Goal: Information Seeking & Learning: Check status

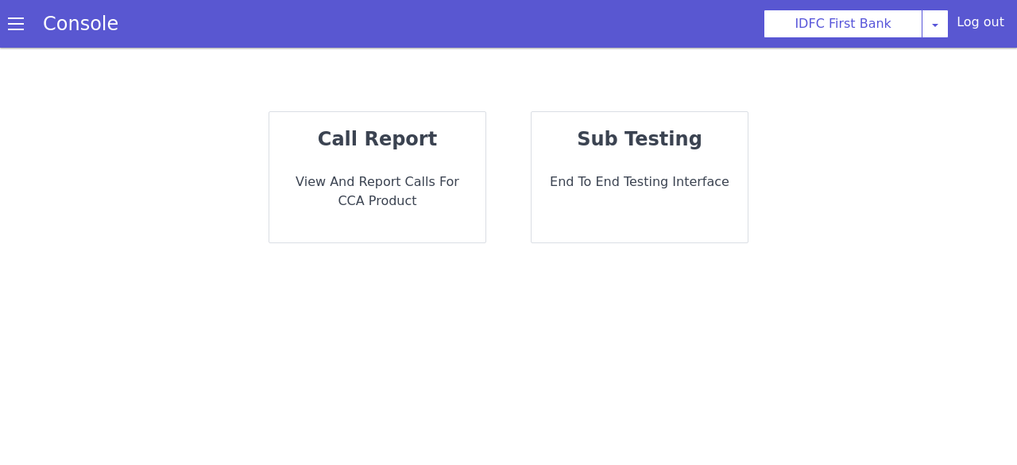
click at [428, 172] on p "View and report calls for CCA Product" at bounding box center [377, 191] width 191 height 38
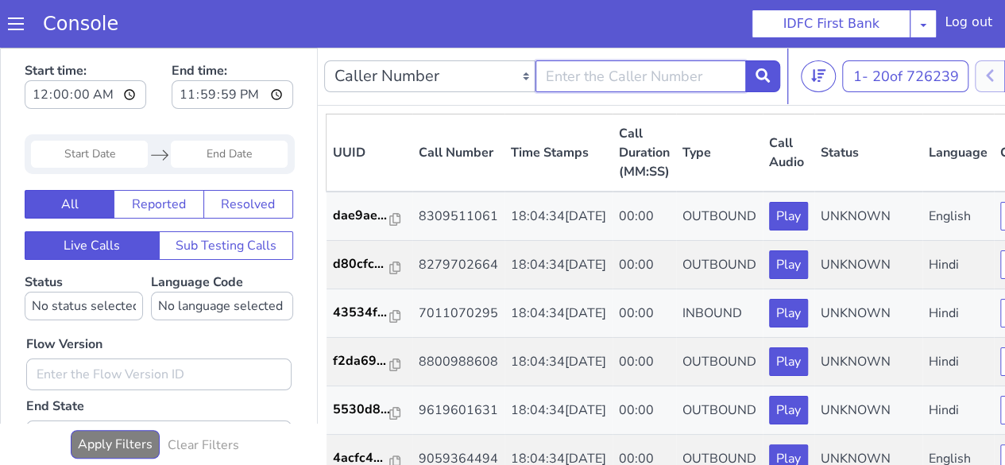
click at [558, 73] on input "text" at bounding box center [641, 76] width 211 height 32
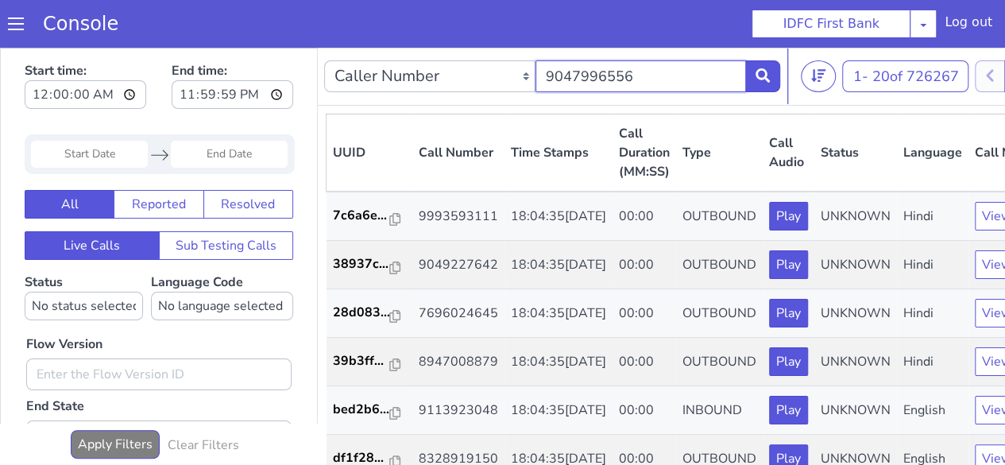
type input "9047996556"
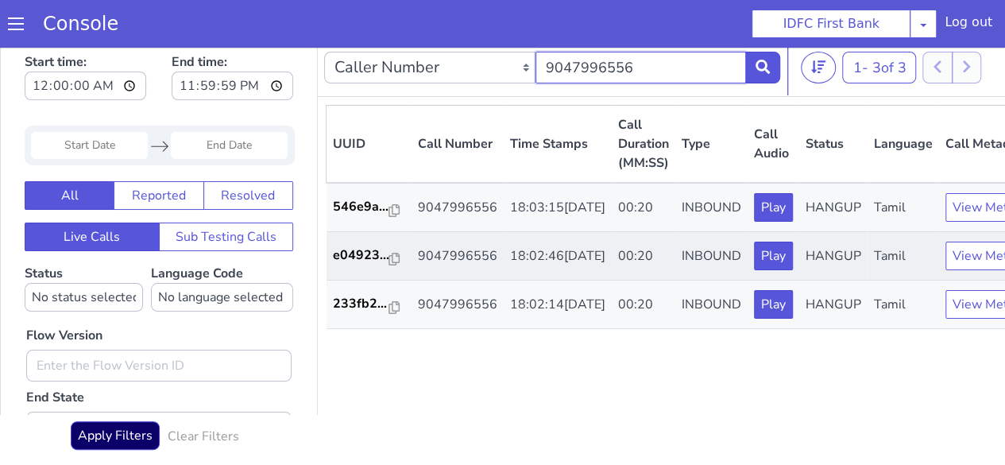
scroll to position [11, 0]
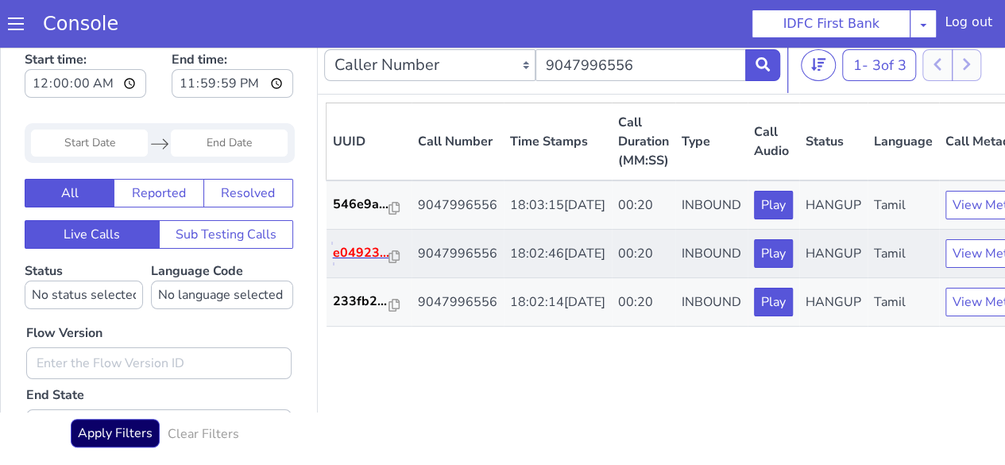
click at [356, 262] on p "e04923..." at bounding box center [361, 252] width 56 height 19
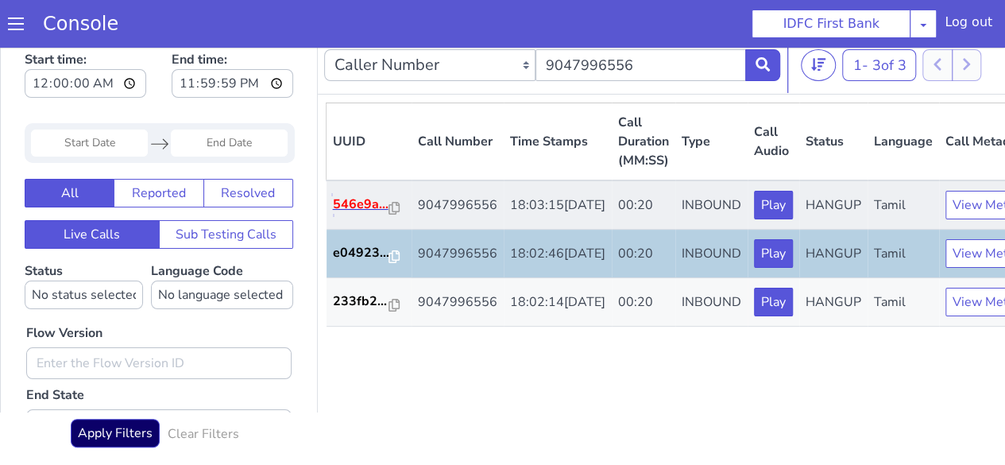
click at [363, 214] on p "546e9a..." at bounding box center [361, 204] width 56 height 19
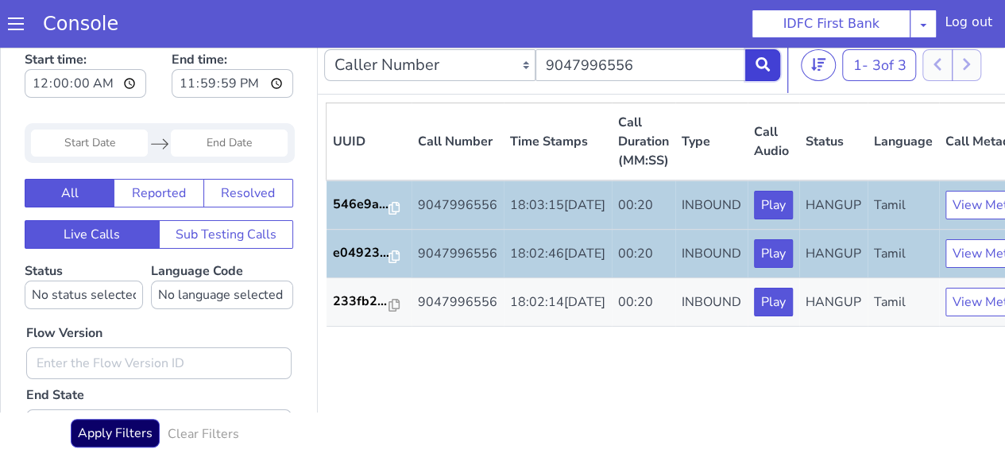
click at [758, 65] on icon at bounding box center [763, 64] width 14 height 14
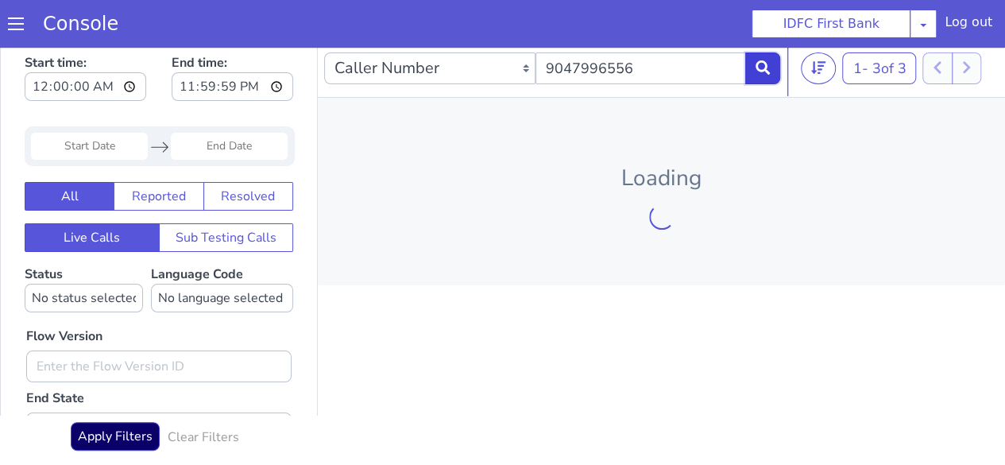
scroll to position [11, 0]
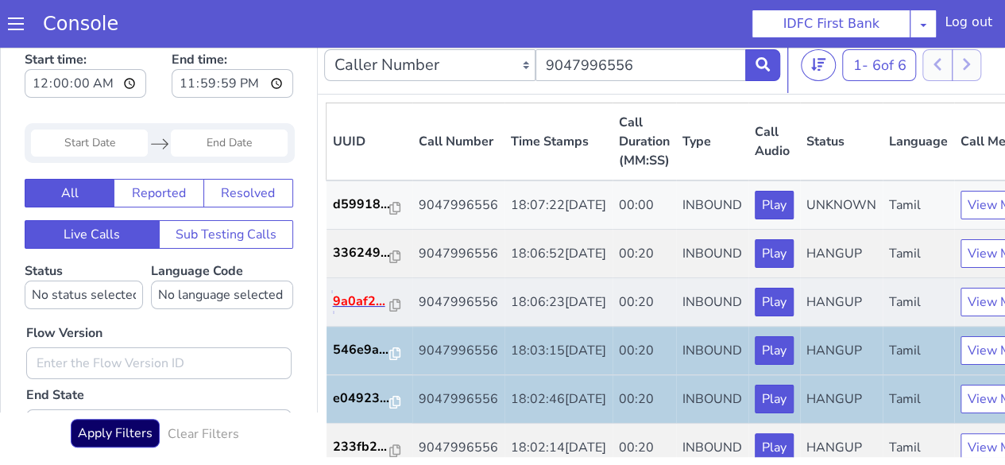
click at [353, 311] on p "9a0af2..." at bounding box center [361, 301] width 57 height 19
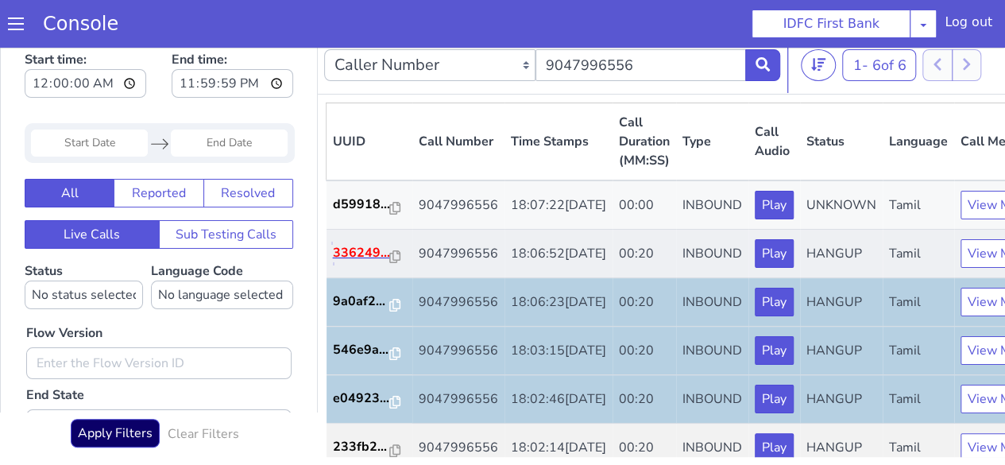
click at [362, 262] on p "336249..." at bounding box center [361, 252] width 57 height 19
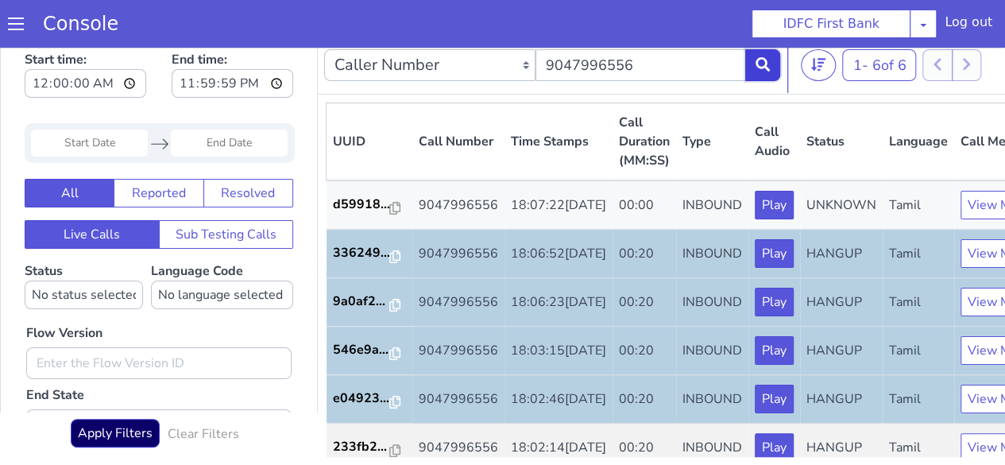
click at [763, 60] on icon at bounding box center [763, 64] width 14 height 14
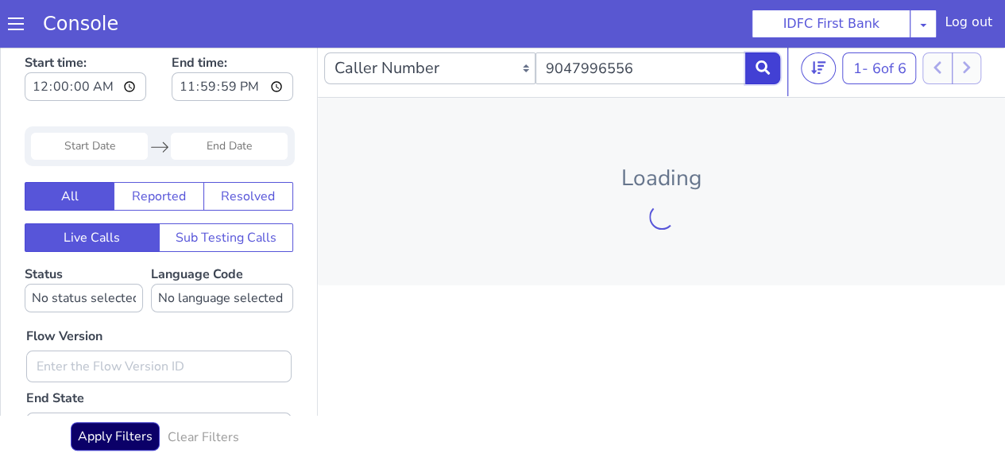
scroll to position [11, 0]
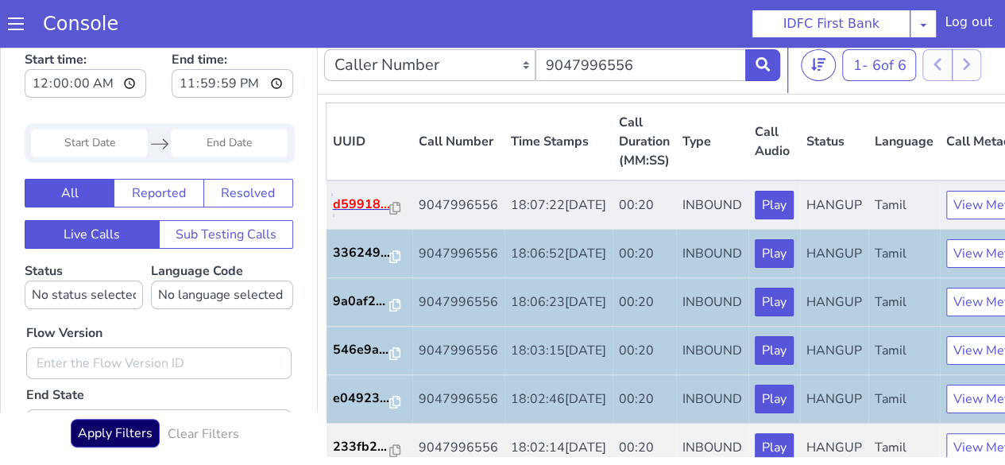
click at [345, 214] on p "d59918..." at bounding box center [361, 204] width 57 height 19
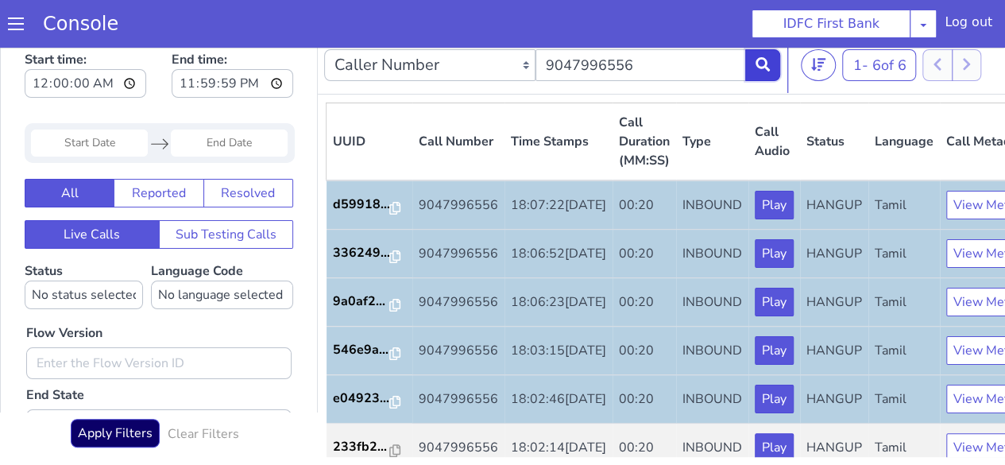
click at [761, 61] on icon at bounding box center [763, 64] width 14 height 14
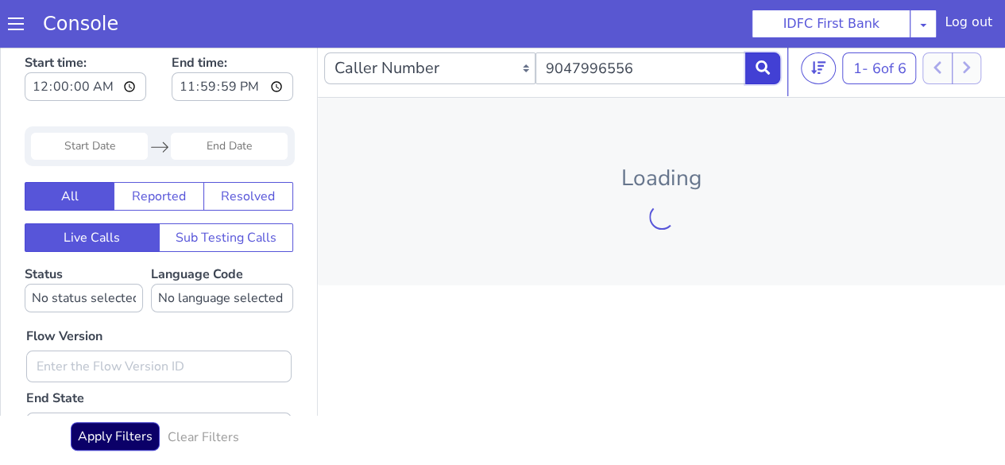
scroll to position [11, 0]
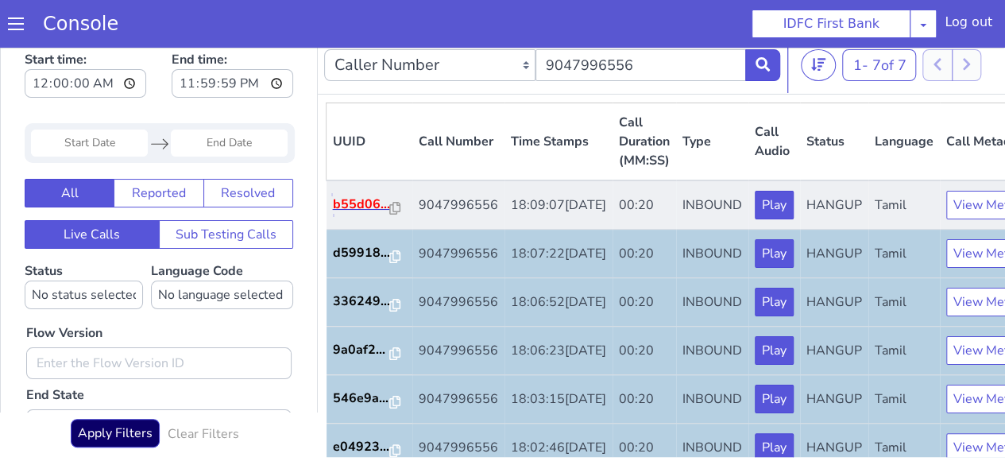
click at [358, 214] on p "b55d06..." at bounding box center [361, 204] width 57 height 19
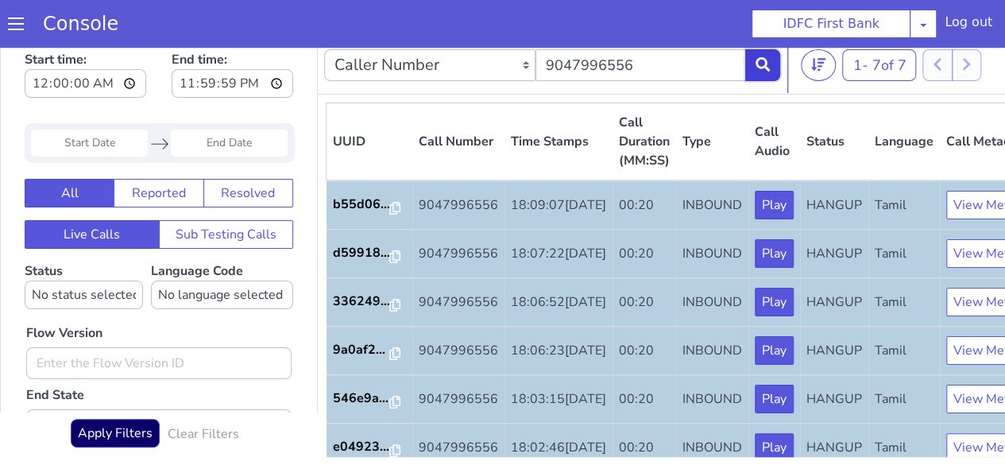
click at [764, 75] on button at bounding box center [762, 65] width 35 height 32
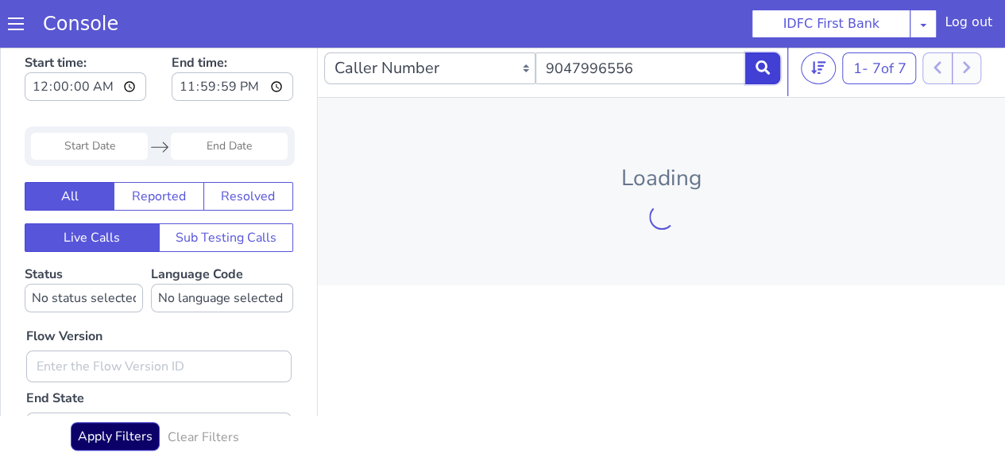
scroll to position [11, 0]
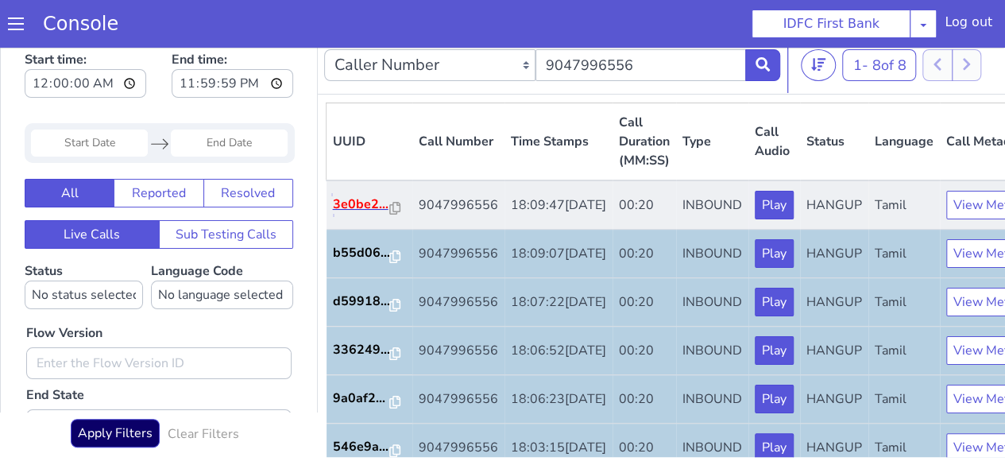
click at [338, 214] on p "3e0be2..." at bounding box center [361, 204] width 57 height 19
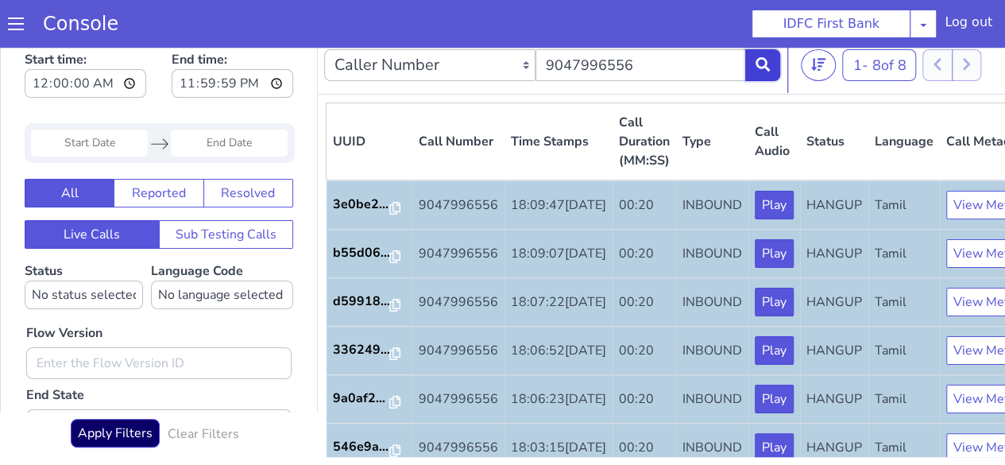
click at [754, 56] on button at bounding box center [762, 65] width 35 height 32
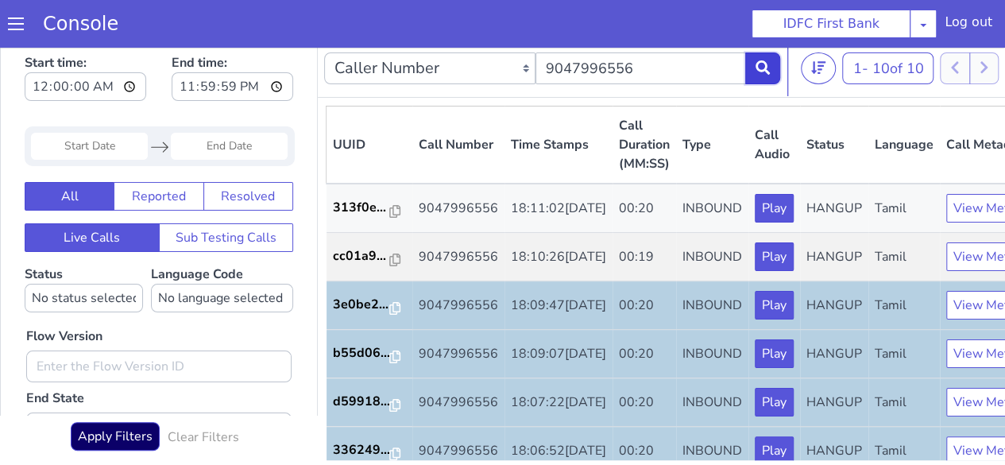
scroll to position [11, 0]
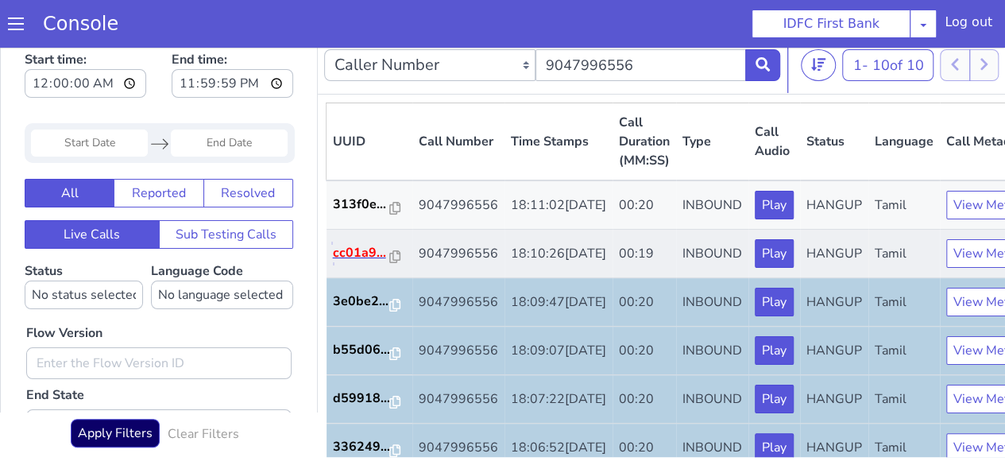
click at [348, 262] on p "cc01a9..." at bounding box center [361, 252] width 57 height 19
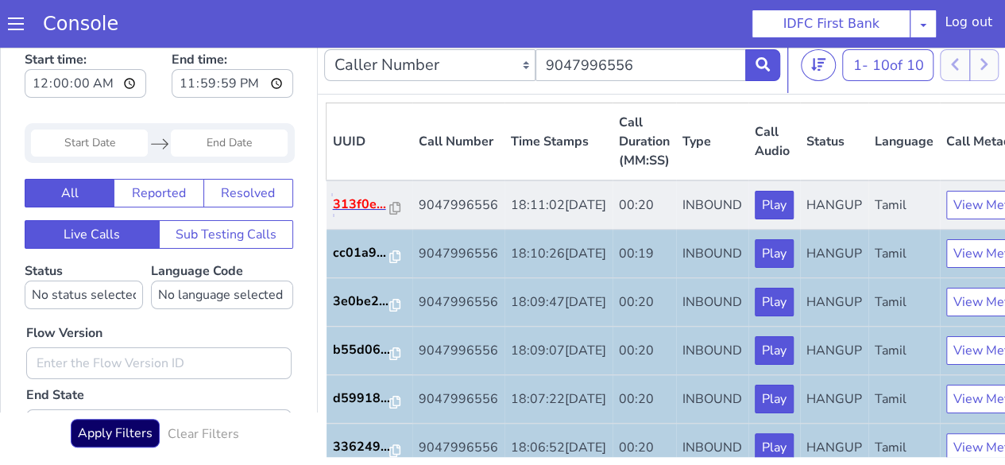
click at [356, 214] on p "313f0e..." at bounding box center [361, 204] width 57 height 19
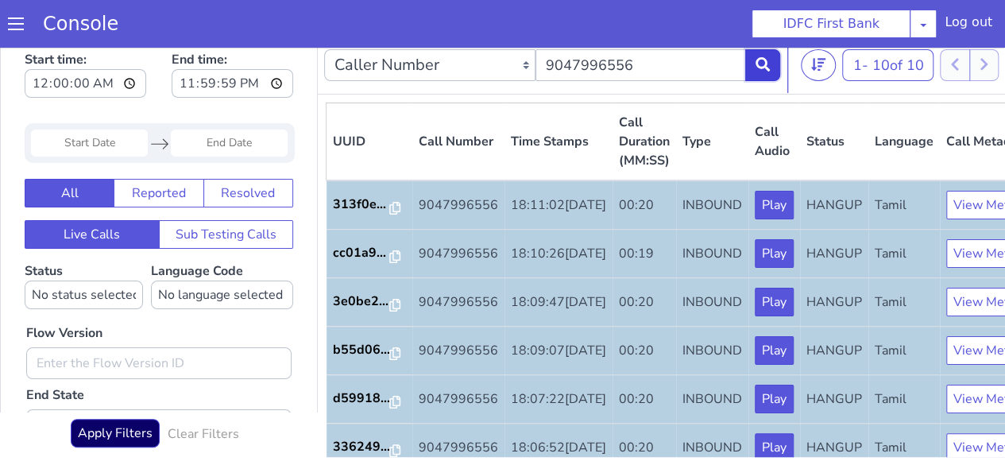
click at [772, 59] on button at bounding box center [762, 65] width 35 height 32
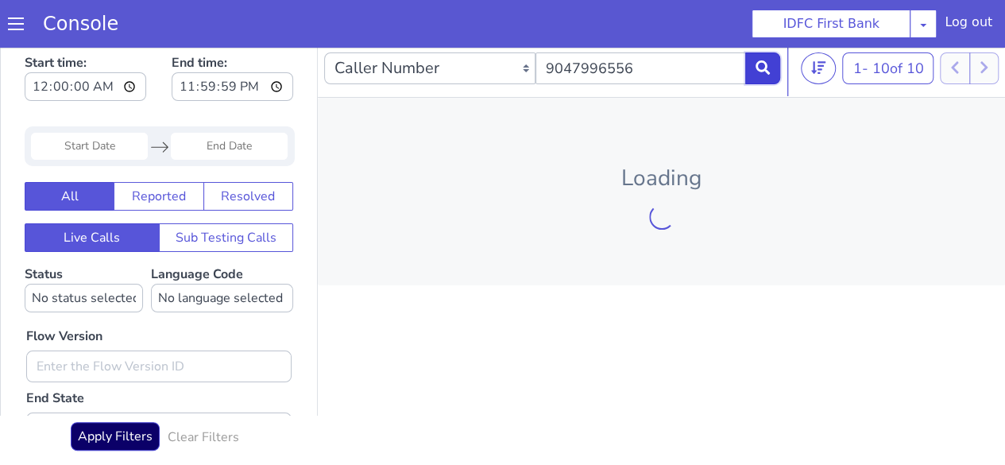
scroll to position [11, 0]
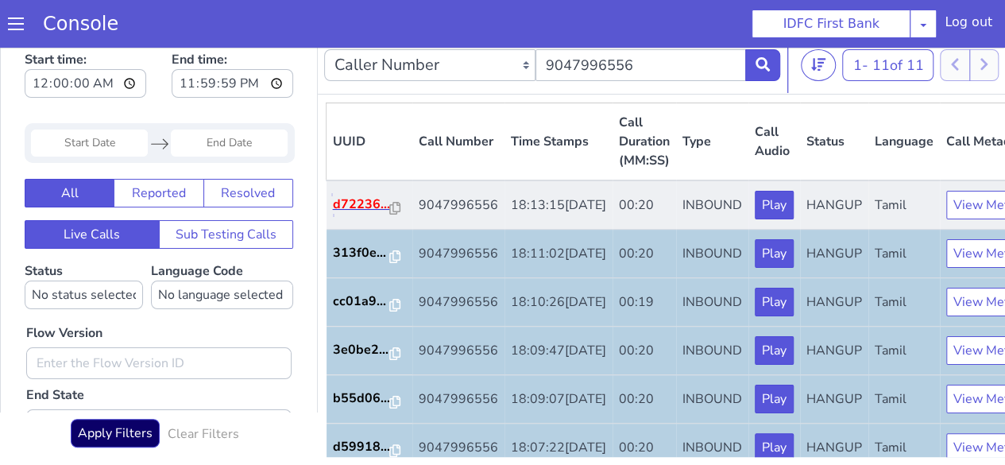
click at [367, 214] on p "d72236..." at bounding box center [361, 204] width 57 height 19
